Goal: Task Accomplishment & Management: Complete application form

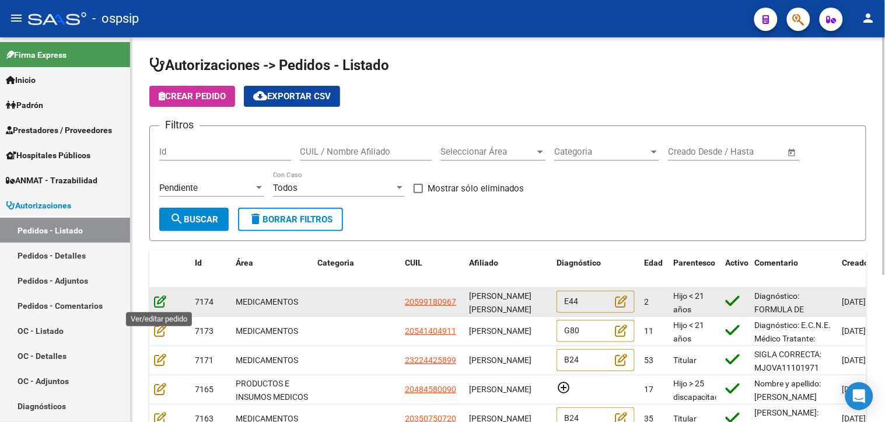
click at [161, 299] on icon at bounding box center [160, 301] width 12 height 13
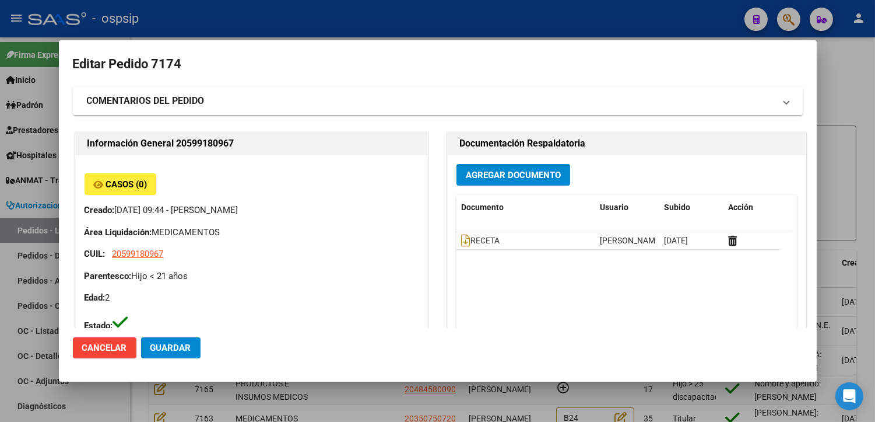
type input "[PERSON_NAME]"
type input "[GEOGRAPHIC_DATA], [GEOGRAPHIC_DATA], [PERSON_NAME] 1145, Departamento: 8"
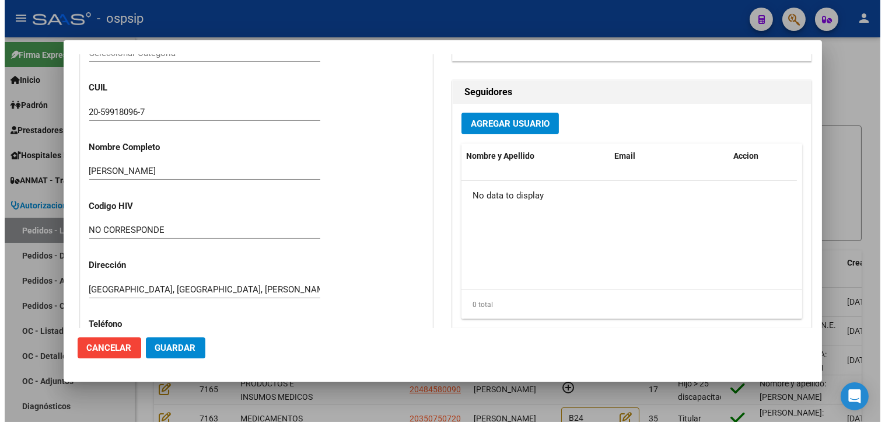
scroll to position [324, 0]
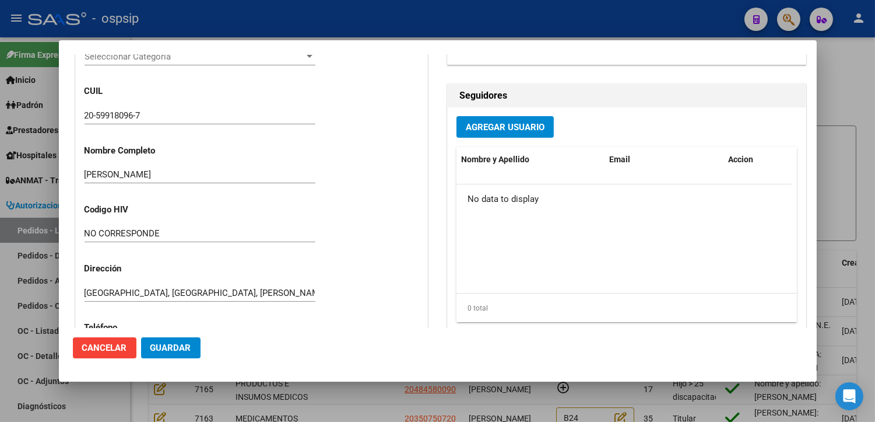
click at [348, 405] on div at bounding box center [437, 211] width 875 height 422
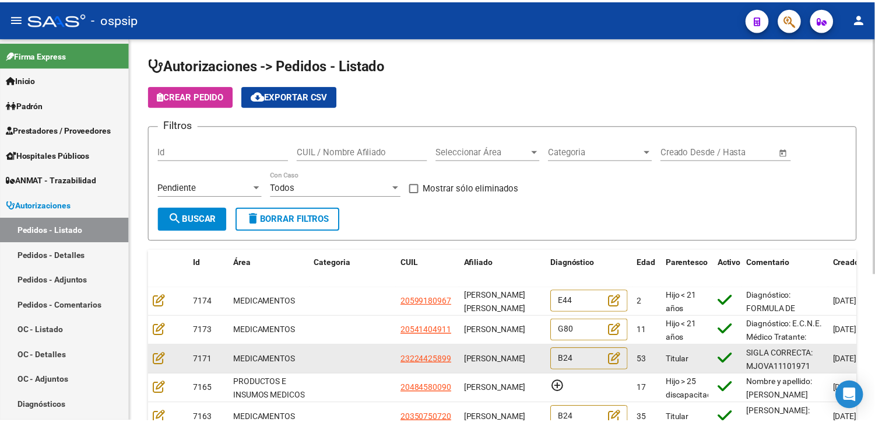
scroll to position [65, 0]
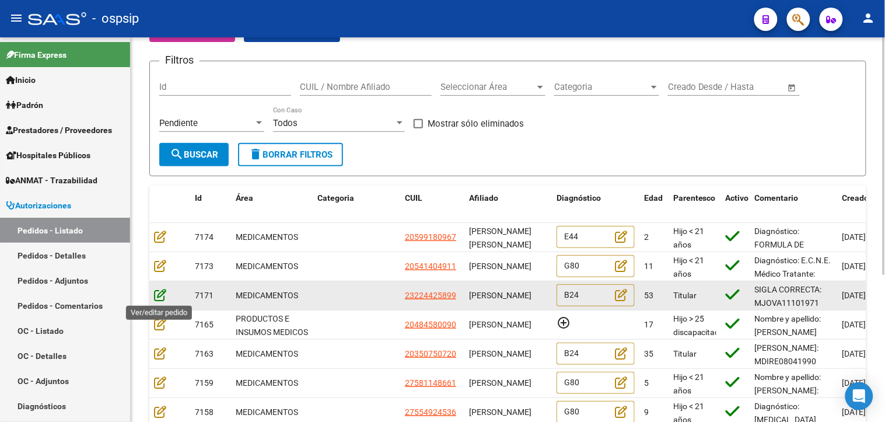
click at [160, 292] on icon at bounding box center [160, 294] width 12 height 13
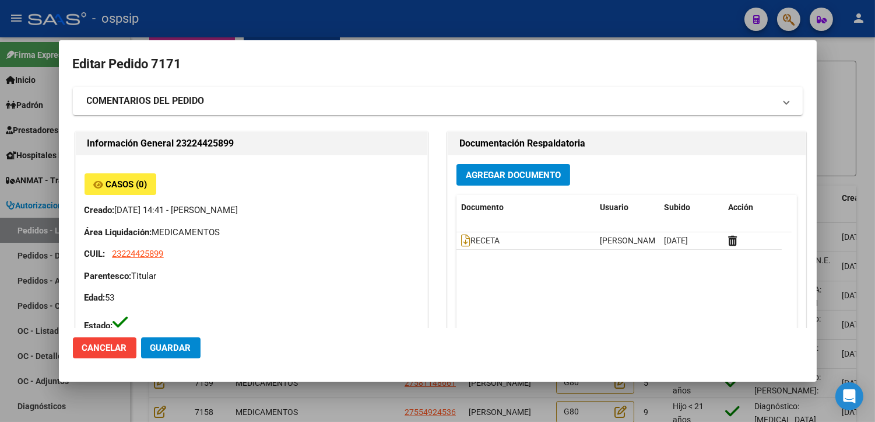
type input "[GEOGRAPHIC_DATA], [GEOGRAPHIC_DATA], ENTRE [PERSON_NAME] 1546"
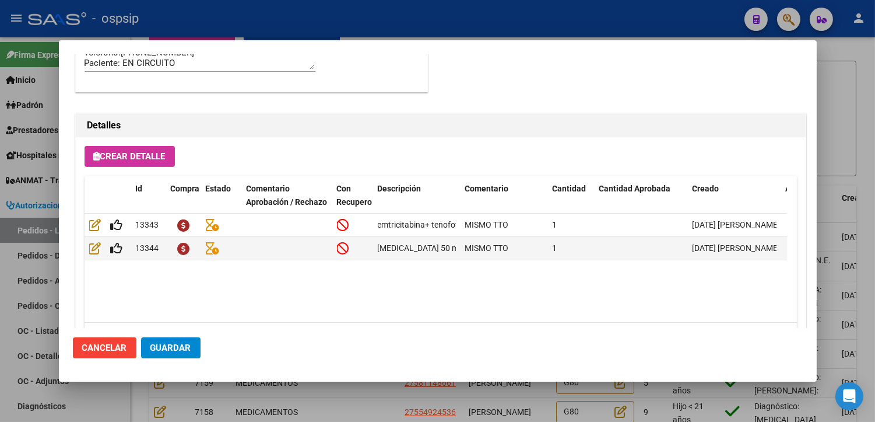
scroll to position [832, 0]
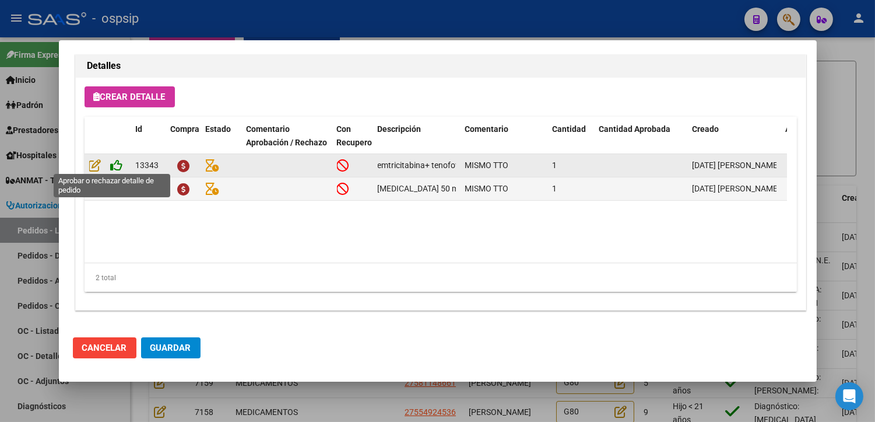
click at [118, 164] on icon at bounding box center [117, 165] width 12 height 13
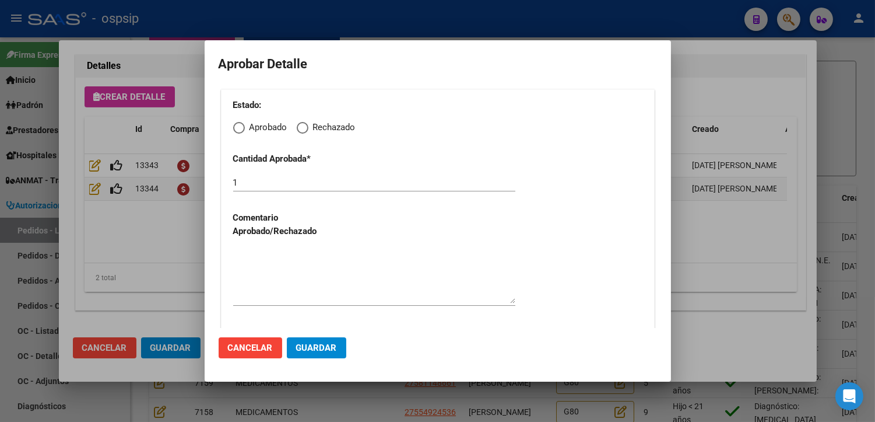
click at [241, 127] on span "Elija una opción" at bounding box center [239, 128] width 12 height 12
click at [241, 127] on input "Aprobado" at bounding box center [239, 128] width 12 height 12
radio input "true"
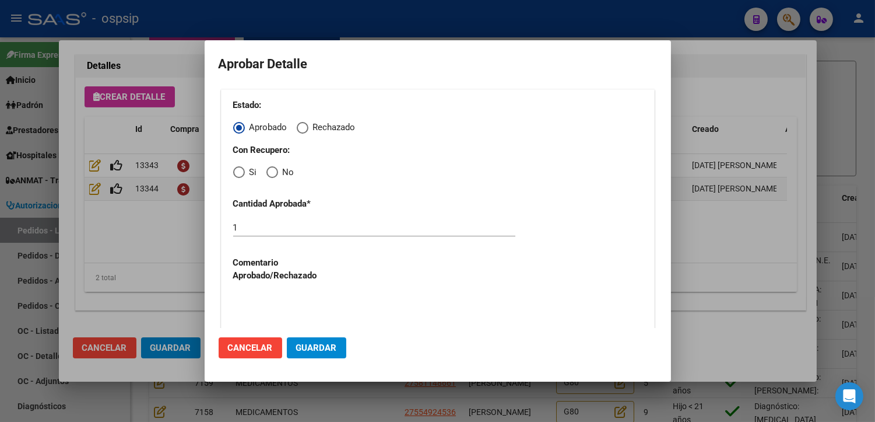
click at [243, 172] on span "Elija una opción" at bounding box center [239, 172] width 12 height 12
click at [243, 172] on input "Si" at bounding box center [239, 172] width 12 height 12
radio input "true"
click at [282, 299] on textarea at bounding box center [374, 320] width 282 height 55
click at [315, 346] on span "Guardar" at bounding box center [316, 347] width 41 height 10
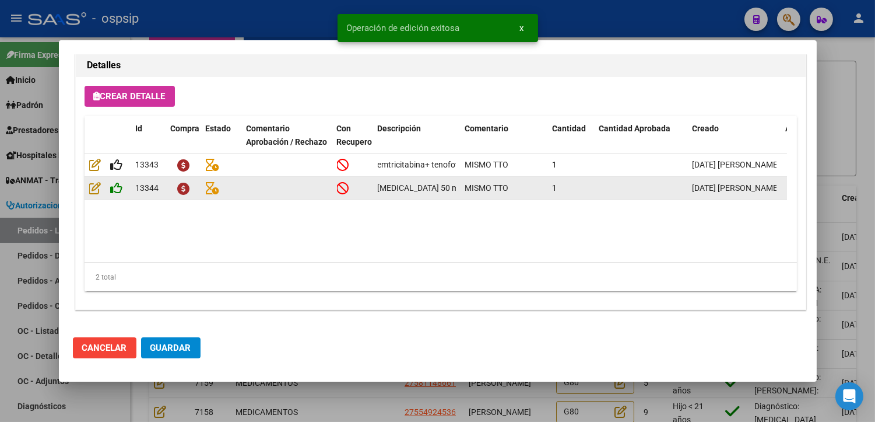
type input "[GEOGRAPHIC_DATA], [GEOGRAPHIC_DATA], ENTRE [PERSON_NAME] 1546"
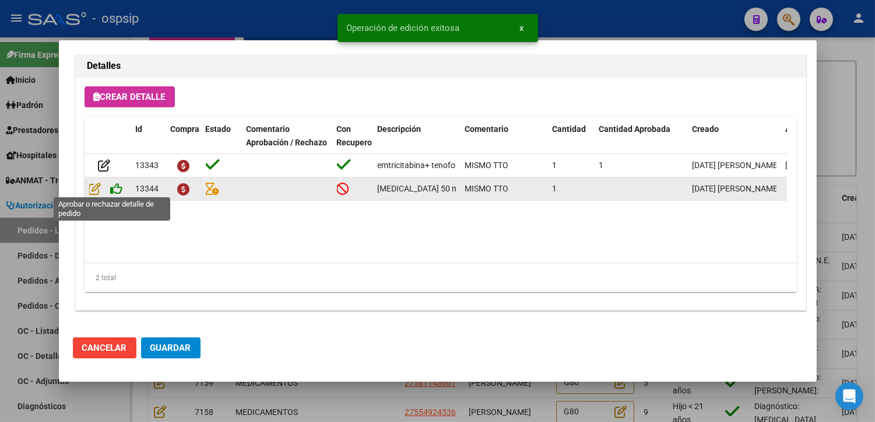
click at [120, 185] on icon at bounding box center [117, 188] width 12 height 13
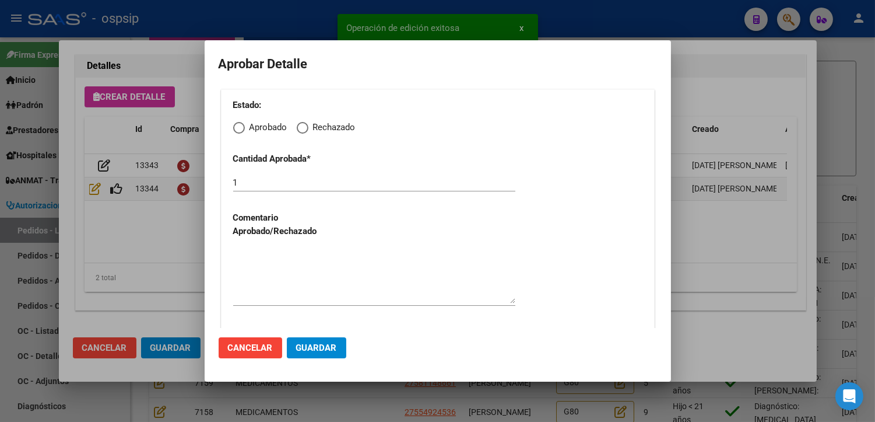
click at [237, 124] on span "Elija una opción" at bounding box center [239, 128] width 12 height 12
click at [237, 124] on input "Aprobado" at bounding box center [239, 128] width 12 height 12
radio input "true"
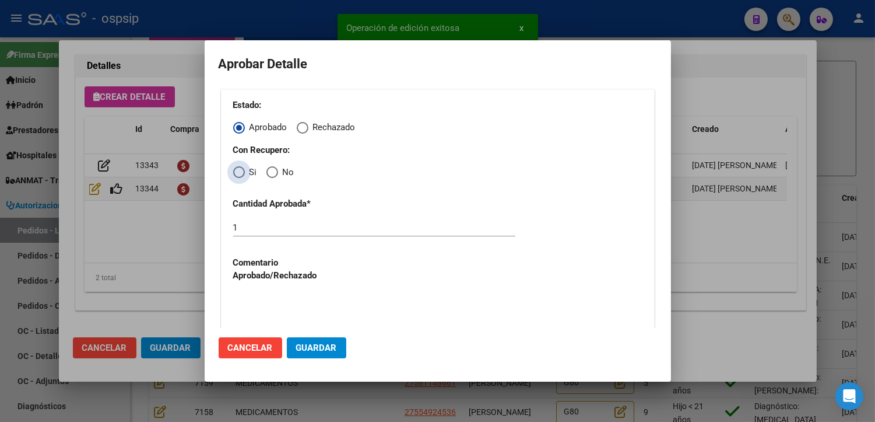
click at [236, 178] on span "Elija una opción" at bounding box center [239, 172] width 12 height 12
click at [236, 178] on input "Si" at bounding box center [239, 172] width 12 height 12
radio input "true"
click at [278, 301] on textarea at bounding box center [374, 320] width 282 height 55
click at [307, 345] on span "Guardar" at bounding box center [316, 347] width 41 height 10
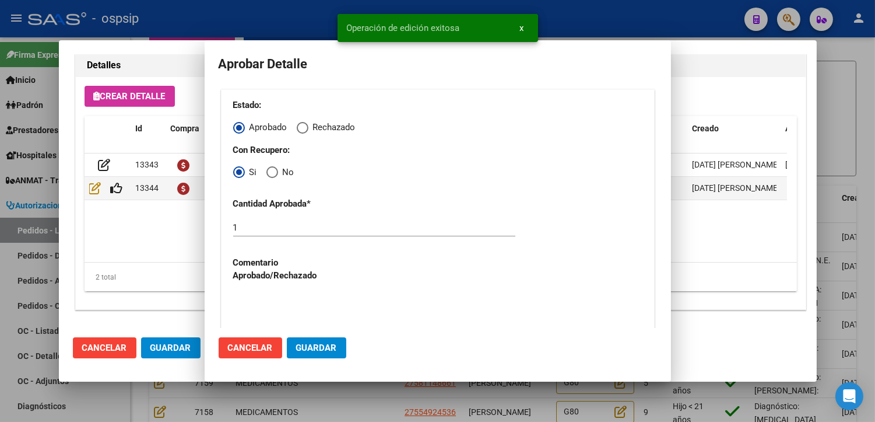
click at [171, 342] on span "Guardar" at bounding box center [170, 347] width 41 height 10
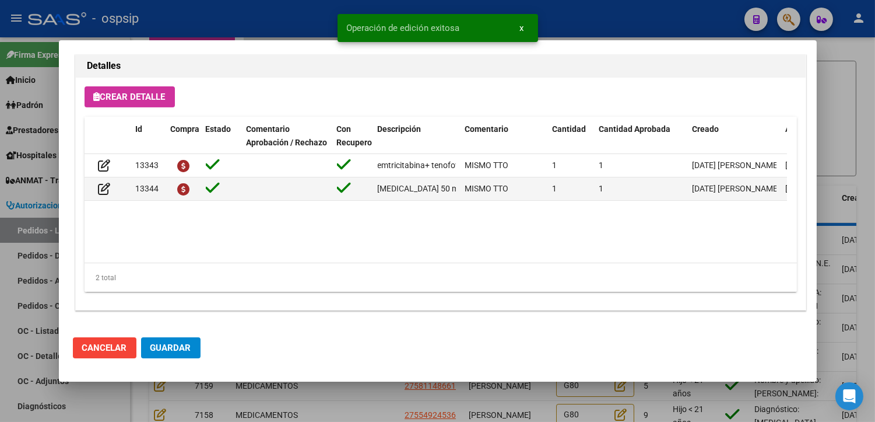
click at [318, 401] on div at bounding box center [437, 211] width 875 height 422
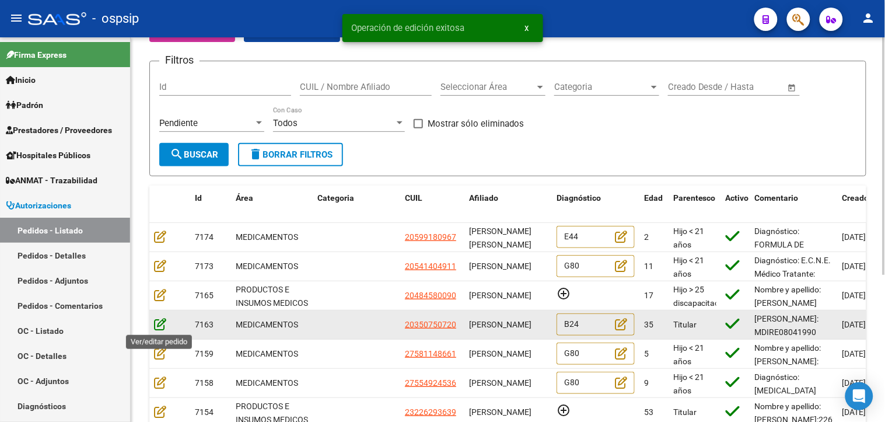
click at [160, 323] on icon at bounding box center [160, 323] width 12 height 13
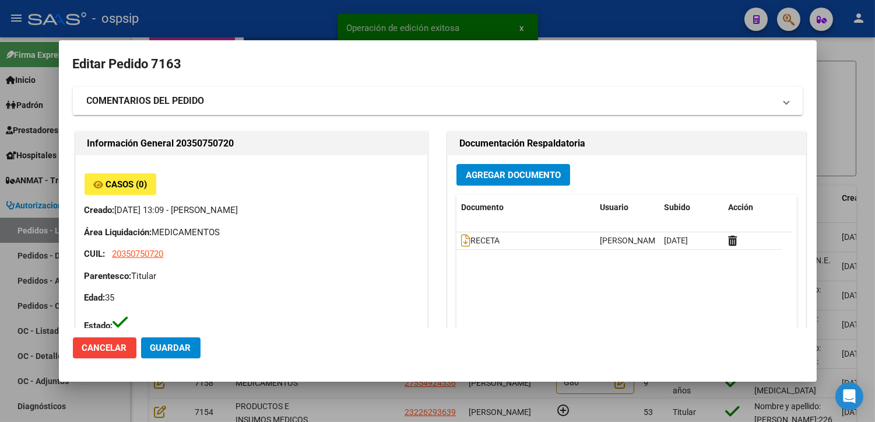
type input "[GEOGRAPHIC_DATA], MORON, PTE [PERSON_NAME] 41"
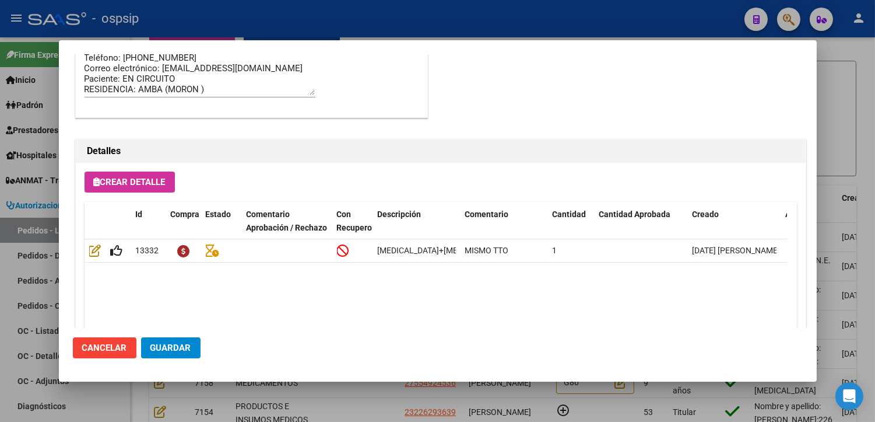
scroll to position [778, 0]
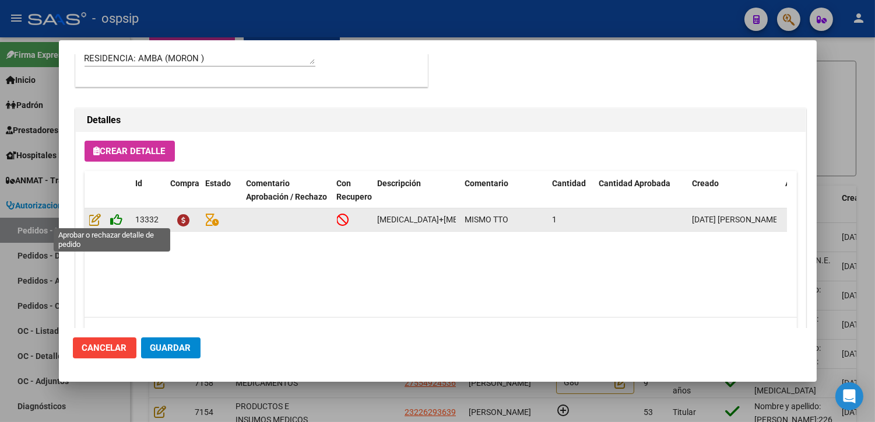
click at [113, 219] on icon at bounding box center [117, 219] width 12 height 13
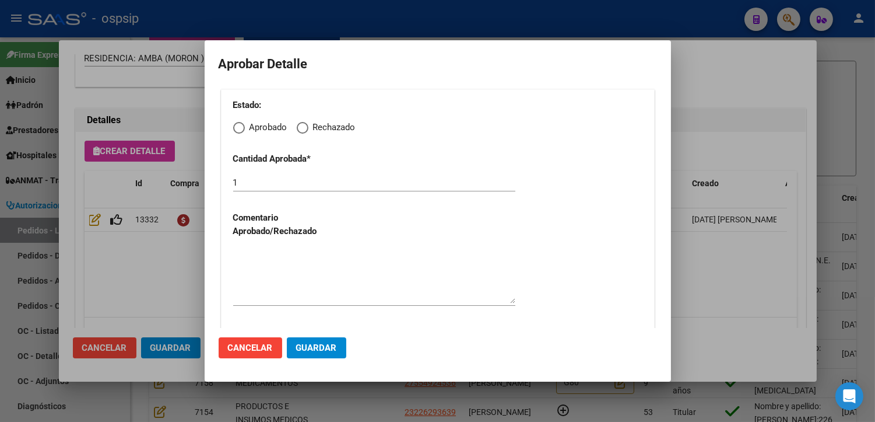
click at [238, 122] on span "Elija una opción" at bounding box center [239, 128] width 12 height 12
click at [238, 122] on input "Aprobado" at bounding box center [239, 128] width 12 height 12
radio input "true"
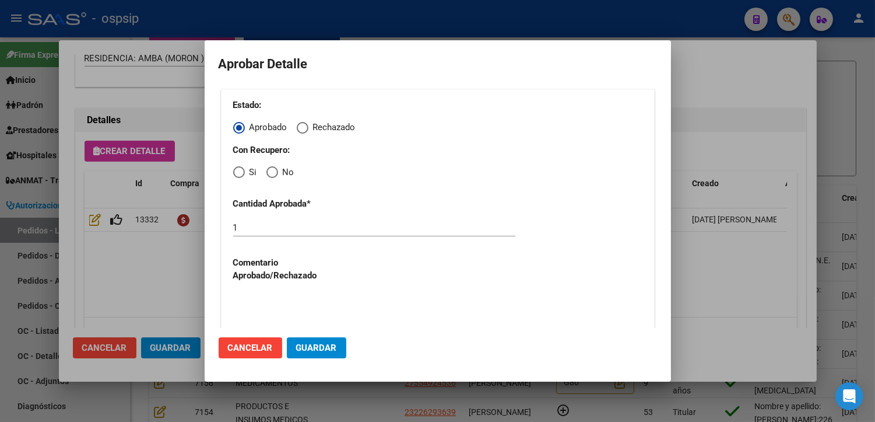
click at [238, 177] on span "Elija una opción" at bounding box center [239, 172] width 12 height 12
click at [238, 177] on input "Si" at bounding box center [239, 172] width 12 height 12
radio input "true"
click at [273, 303] on textarea at bounding box center [374, 320] width 282 height 55
click at [311, 348] on span "Guardar" at bounding box center [316, 347] width 41 height 10
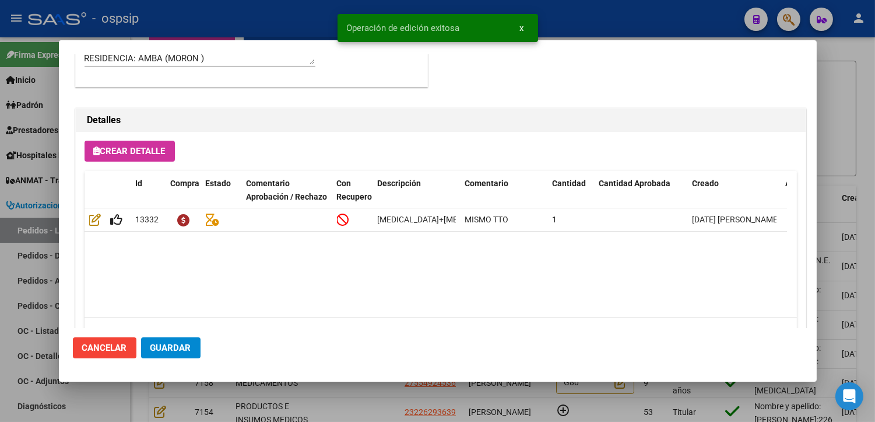
type input "[GEOGRAPHIC_DATA], MORON, PTE [PERSON_NAME] 41"
type input "[PHONE_NUMBER]"
click at [169, 350] on span "Guardar" at bounding box center [170, 347] width 41 height 10
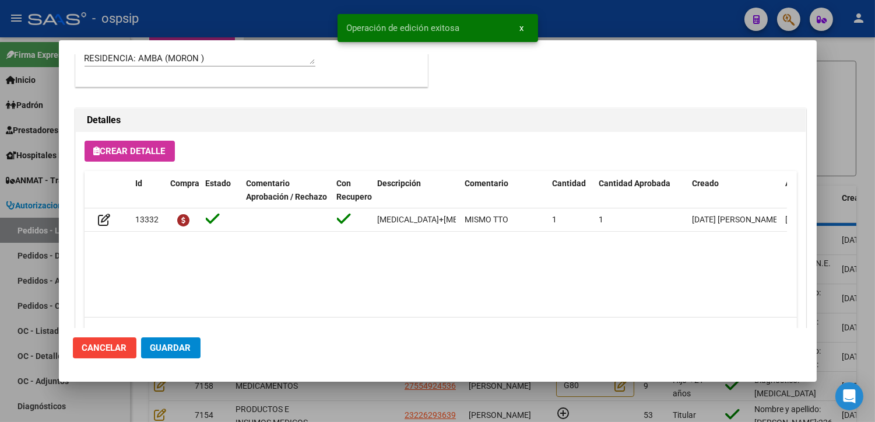
click at [341, 408] on div at bounding box center [437, 211] width 875 height 422
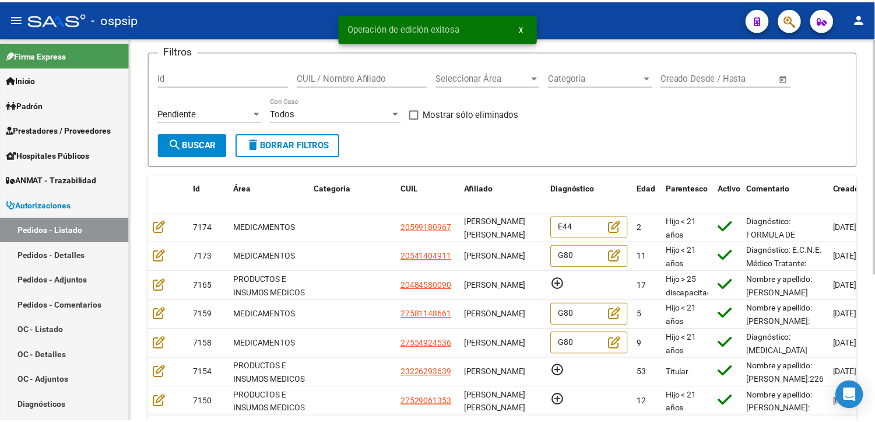
scroll to position [0, 0]
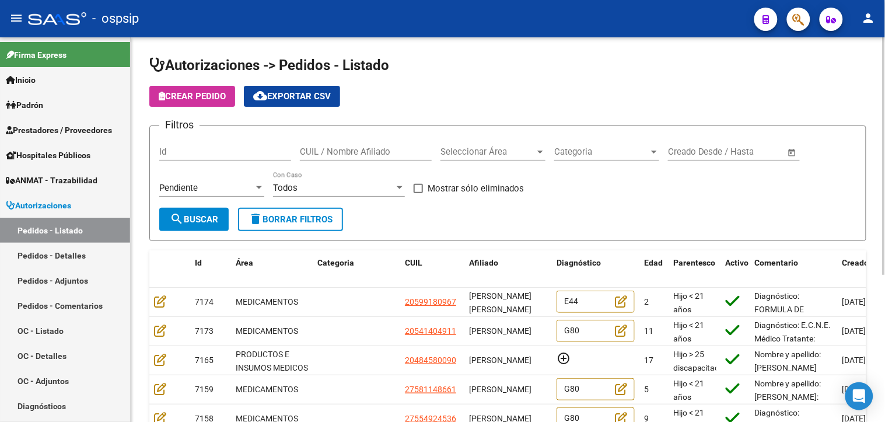
click at [486, 152] on span "Seleccionar Área" at bounding box center [487, 151] width 94 height 10
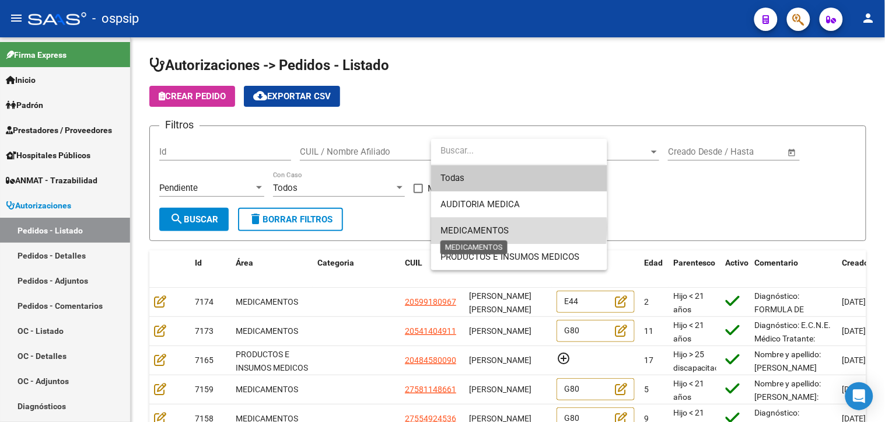
click at [475, 227] on span "MEDICAMENTOS" at bounding box center [474, 230] width 68 height 10
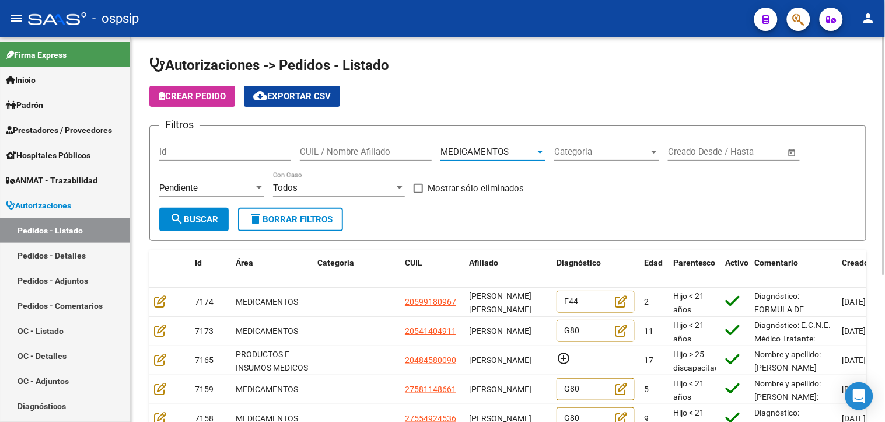
click at [188, 218] on span "search Buscar" at bounding box center [194, 219] width 48 height 10
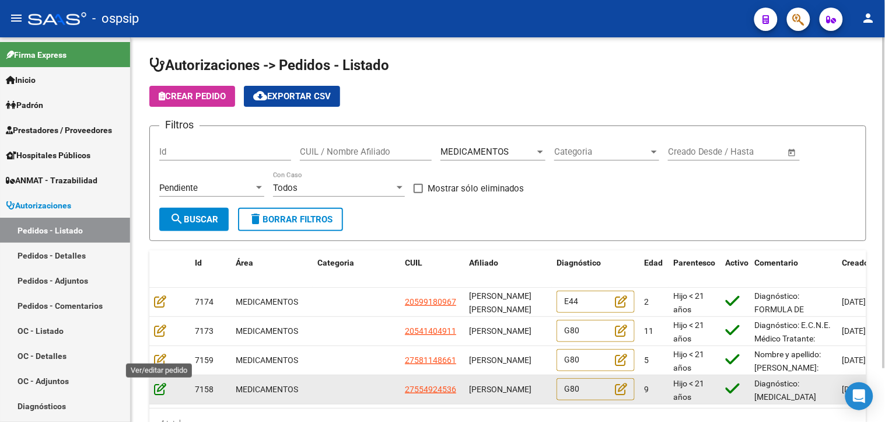
click at [156, 390] on icon at bounding box center [160, 388] width 12 height 13
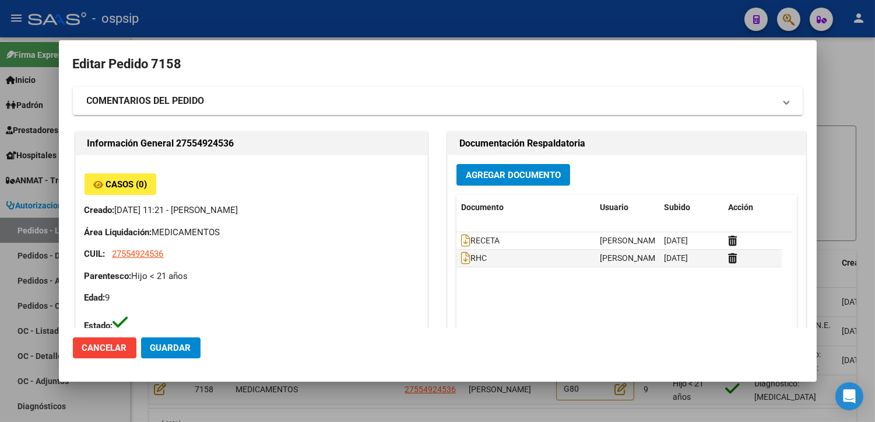
type input "[GEOGRAPHIC_DATA], [PERSON_NAME] 600"
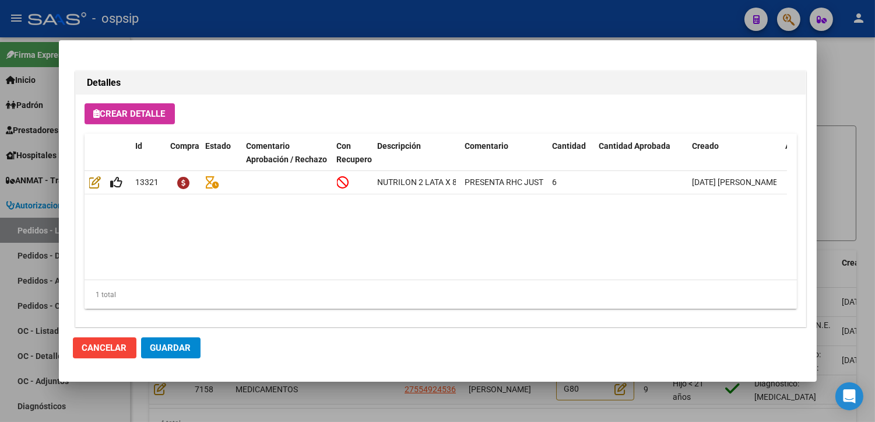
scroll to position [832, 0]
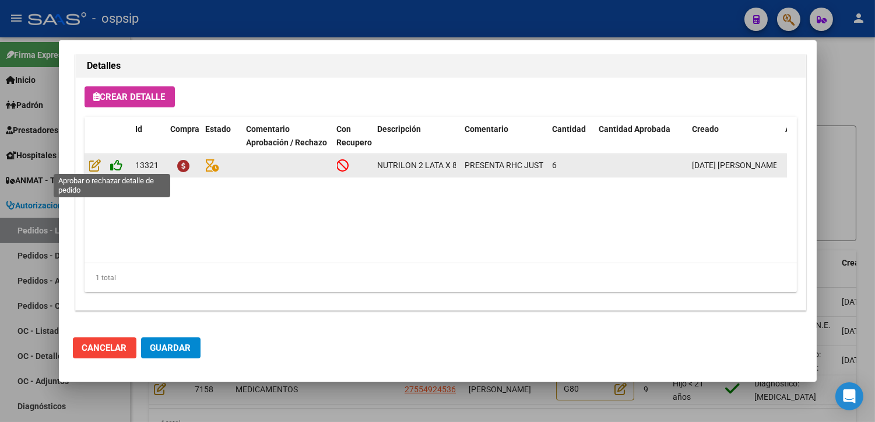
click at [114, 167] on icon at bounding box center [117, 165] width 12 height 13
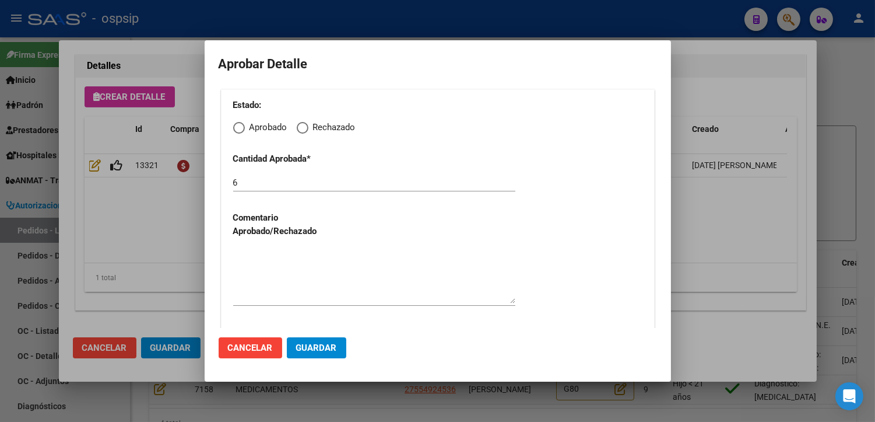
click at [239, 131] on span "Elija una opción" at bounding box center [239, 128] width 12 height 12
click at [239, 131] on input "Aprobado" at bounding box center [239, 128] width 12 height 12
radio input "true"
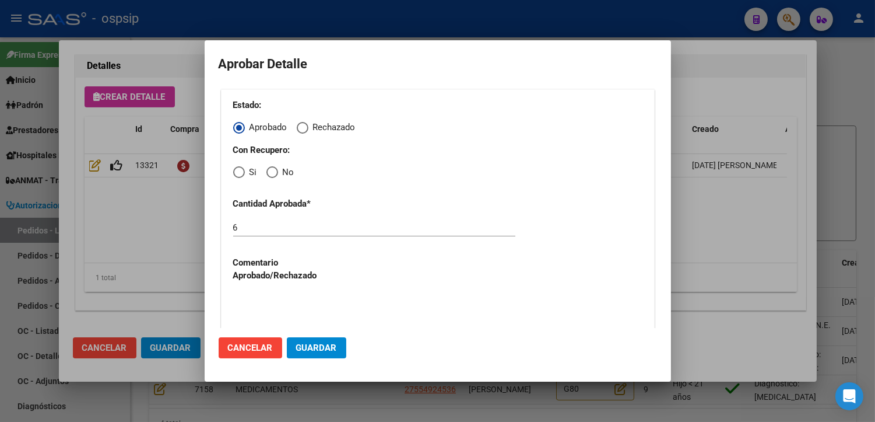
click at [276, 176] on span "Elija una opción" at bounding box center [273, 172] width 12 height 12
click at [276, 176] on input "No" at bounding box center [273, 172] width 12 height 12
radio input "true"
click at [280, 310] on textarea at bounding box center [374, 320] width 282 height 55
click at [308, 343] on span "Guardar" at bounding box center [316, 347] width 41 height 10
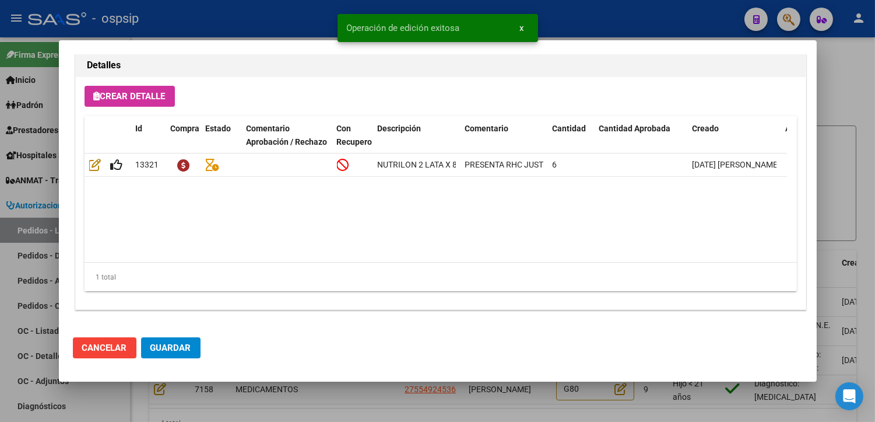
type input "[GEOGRAPHIC_DATA], [PERSON_NAME] 600"
click at [164, 352] on span "Guardar" at bounding box center [170, 347] width 41 height 10
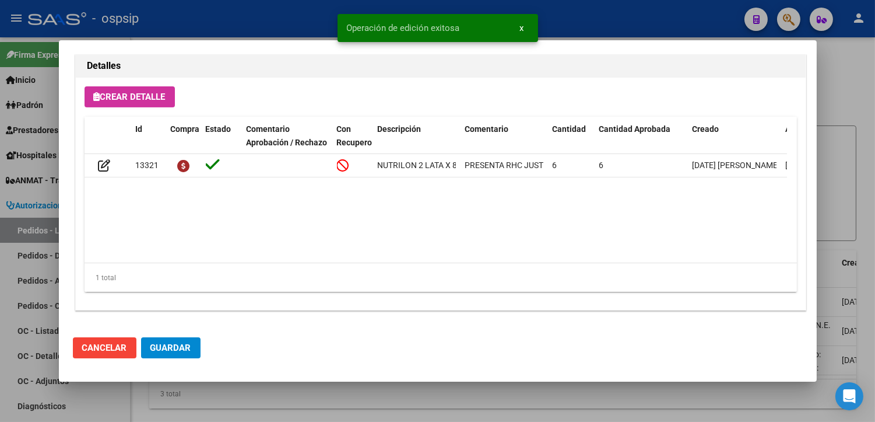
click at [321, 397] on div at bounding box center [437, 211] width 875 height 422
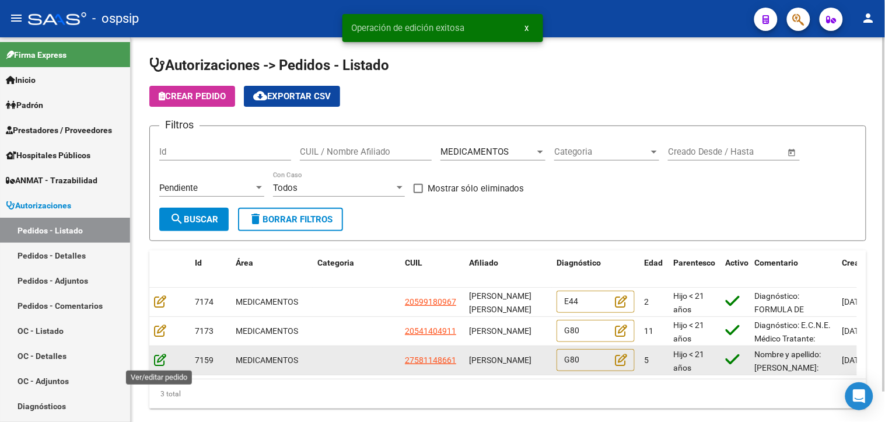
click at [158, 360] on icon at bounding box center [160, 359] width 12 height 13
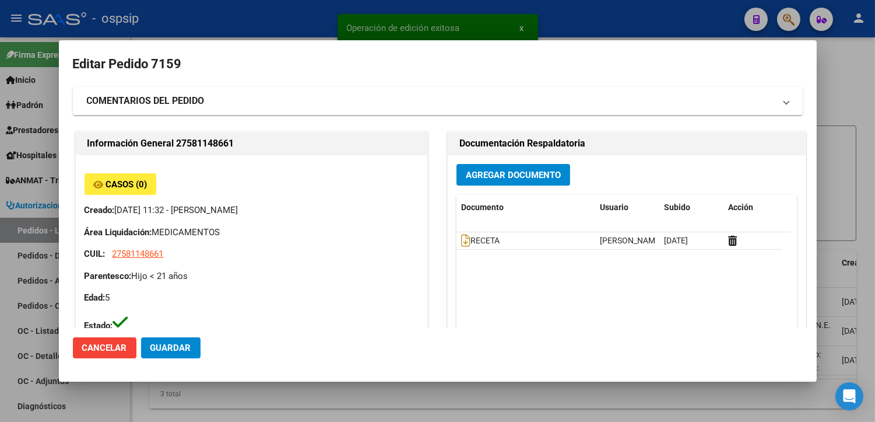
type input "[GEOGRAPHIC_DATA], [PERSON_NAME], LAS PALMERAS 639"
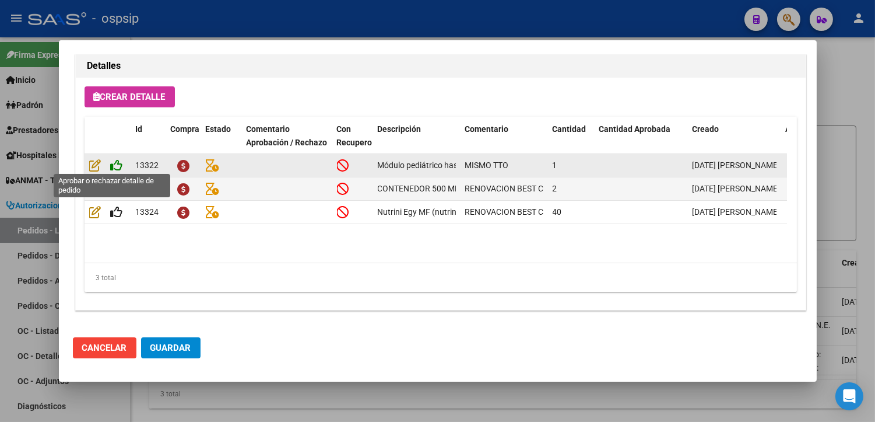
click at [115, 166] on icon at bounding box center [117, 165] width 12 height 13
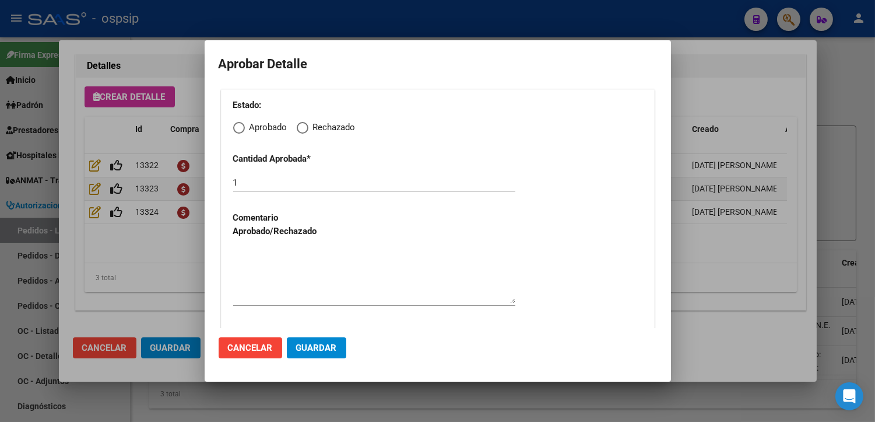
click at [230, 127] on div "Estado: Aprobado Rechazado Cantidad Aprobada * 1 Comentario Aprobado/Rechazado …" at bounding box center [438, 253] width 434 height 329
click at [238, 131] on span "Elija una opción" at bounding box center [239, 128] width 12 height 12
click at [238, 131] on input "Aprobado" at bounding box center [239, 128] width 12 height 12
radio input "true"
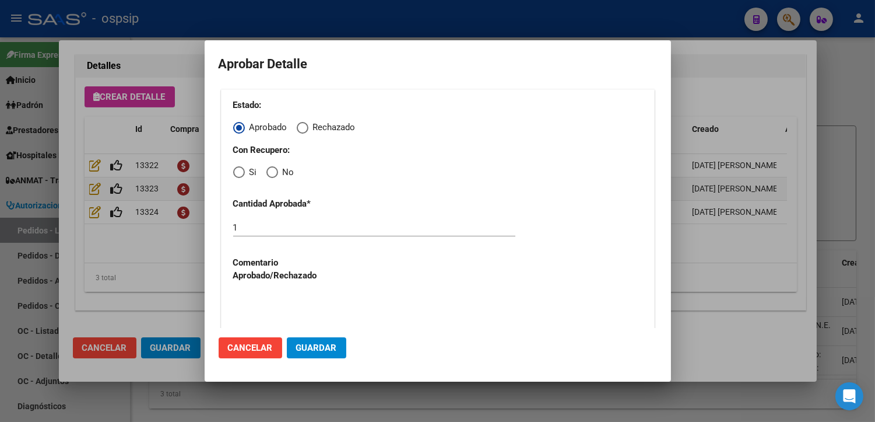
click at [270, 171] on span "Elija una opción" at bounding box center [273, 172] width 12 height 12
click at [270, 171] on input "No" at bounding box center [273, 172] width 12 height 12
radio input "true"
click at [312, 307] on textarea at bounding box center [374, 320] width 282 height 55
click at [327, 346] on span "Guardar" at bounding box center [316, 347] width 41 height 10
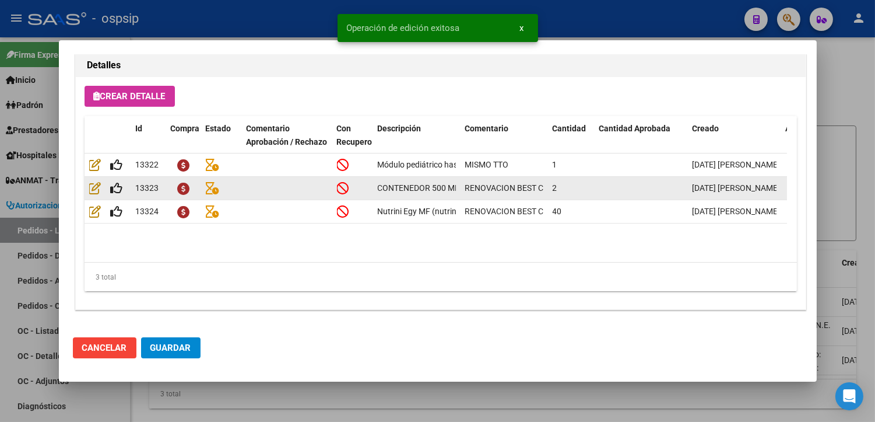
type input "[GEOGRAPHIC_DATA], LUJ¤N, LAS PALMERAS 639"
type input "Teléfono: [PHONE_NUMBER] (mama) Teléfono: [PHONE_NUMBER] (papa)"
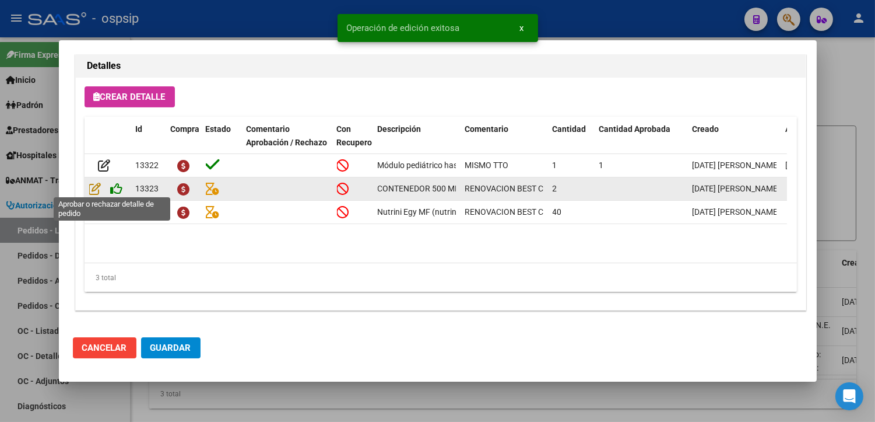
click at [117, 185] on icon at bounding box center [117, 188] width 12 height 13
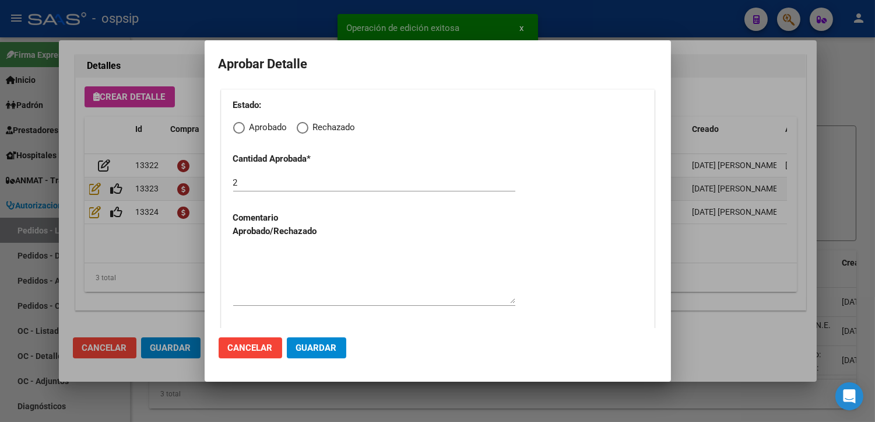
click at [240, 129] on span "Elija una opción" at bounding box center [239, 128] width 12 height 12
click at [240, 129] on input "Aprobado" at bounding box center [239, 128] width 12 height 12
radio input "true"
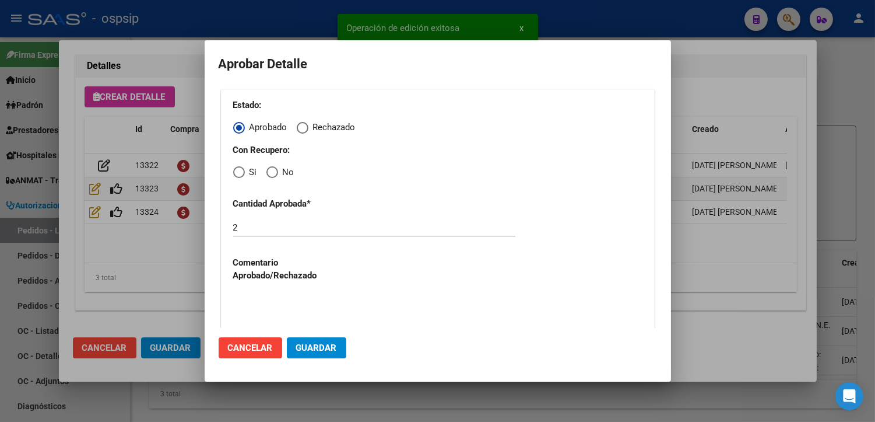
click at [269, 171] on span "Elija una opción" at bounding box center [273, 172] width 12 height 12
click at [269, 171] on input "No" at bounding box center [273, 172] width 12 height 12
radio input "true"
click at [279, 301] on textarea at bounding box center [374, 320] width 282 height 55
click at [299, 342] on span "Guardar" at bounding box center [316, 347] width 41 height 10
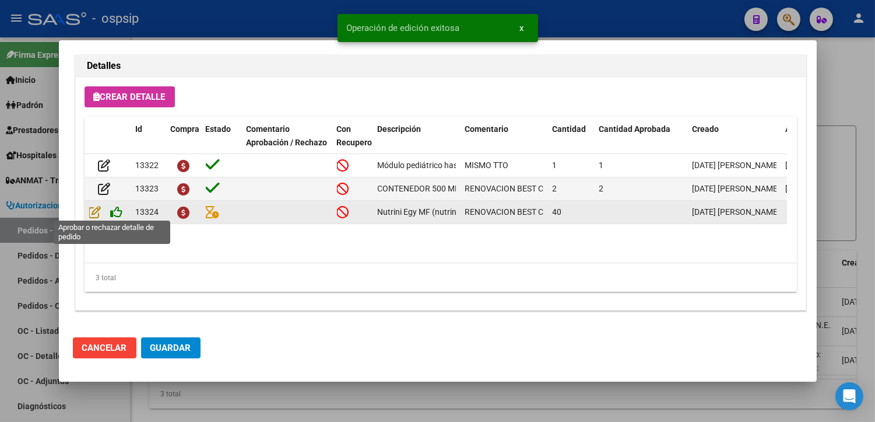
click at [117, 211] on icon at bounding box center [117, 211] width 12 height 13
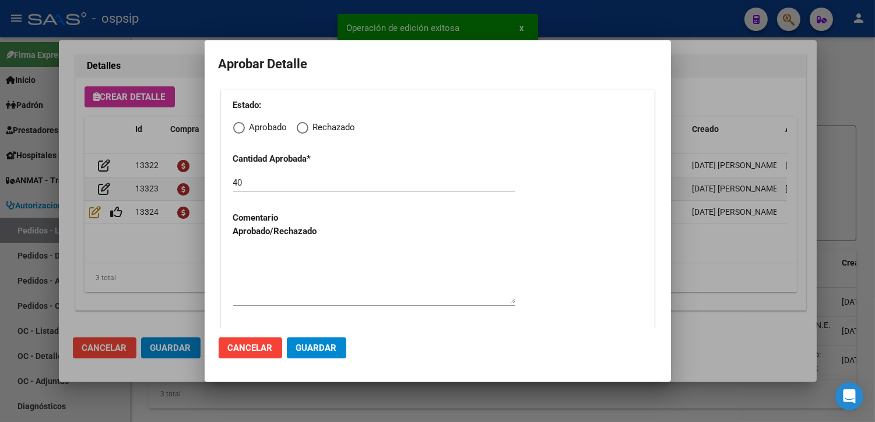
click at [240, 130] on span "Elija una opción" at bounding box center [239, 128] width 12 height 12
click at [240, 130] on input "Aprobado" at bounding box center [239, 128] width 12 height 12
radio input "true"
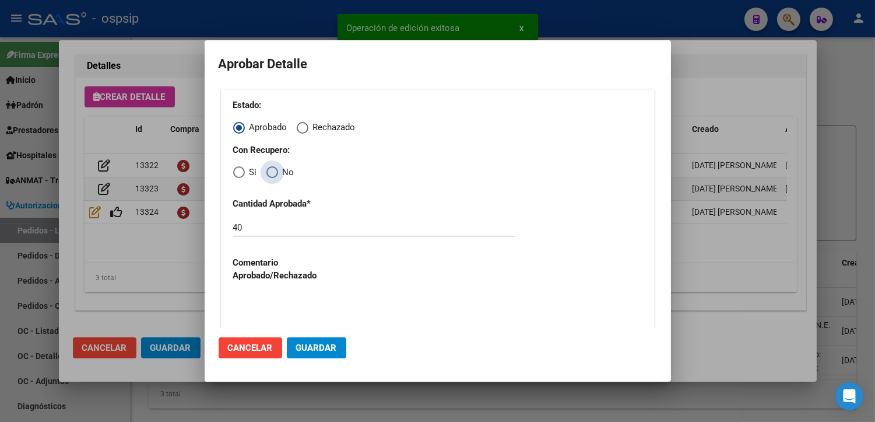
click at [268, 173] on span "Elija una opción" at bounding box center [273, 172] width 12 height 12
click at [268, 173] on input "No" at bounding box center [273, 172] width 12 height 12
radio input "true"
click at [274, 317] on textarea at bounding box center [374, 320] width 282 height 55
click at [295, 340] on button "Guardar" at bounding box center [316, 347] width 59 height 21
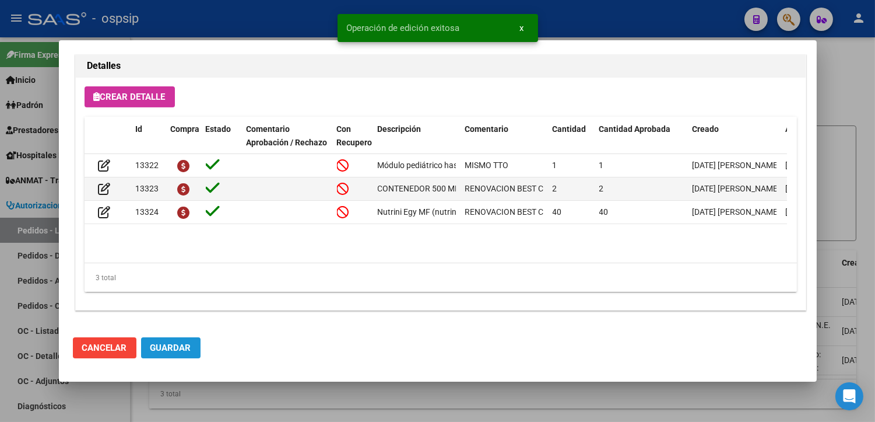
drag, startPoint x: 171, startPoint y: 348, endPoint x: 184, endPoint y: 355, distance: 14.6
click at [172, 348] on span "Guardar" at bounding box center [170, 347] width 41 height 10
click at [286, 411] on div at bounding box center [437, 211] width 875 height 422
